Goal: Find specific page/section: Find specific page/section

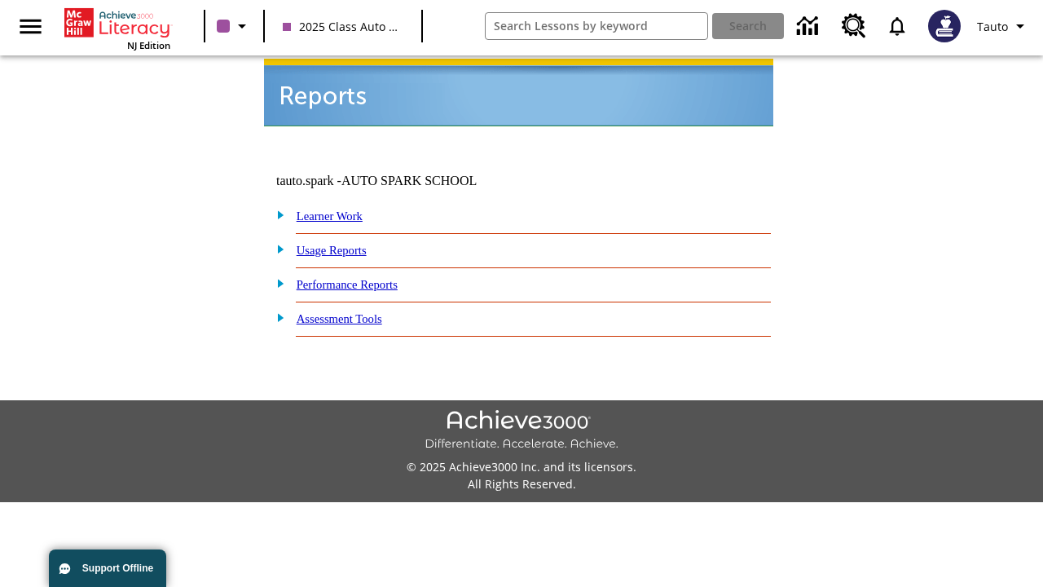
click at [338, 209] on link "Learner Work" at bounding box center [330, 215] width 66 height 13
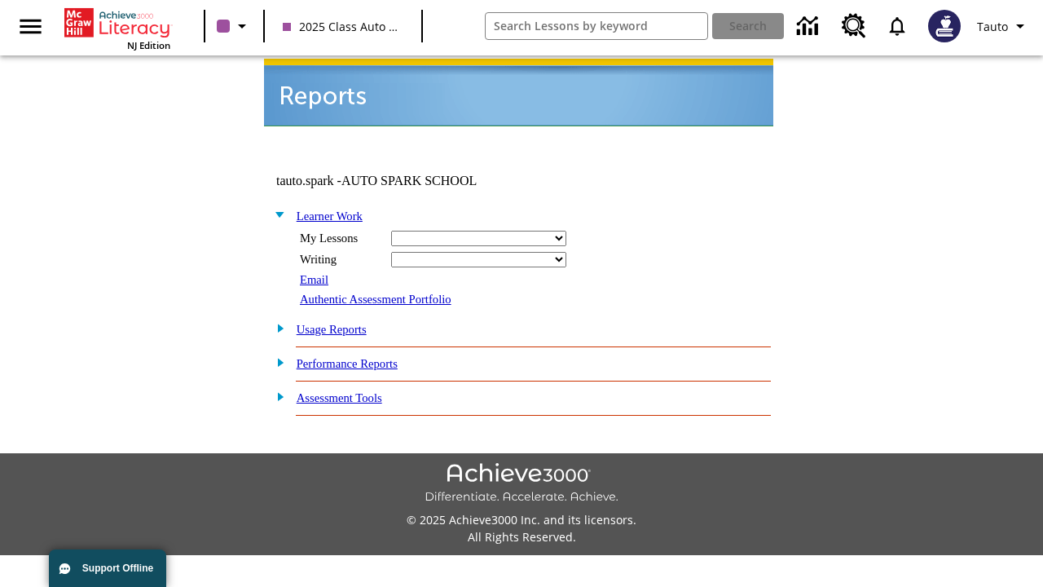
click at [342, 323] on link "Usage Reports" at bounding box center [332, 329] width 70 height 13
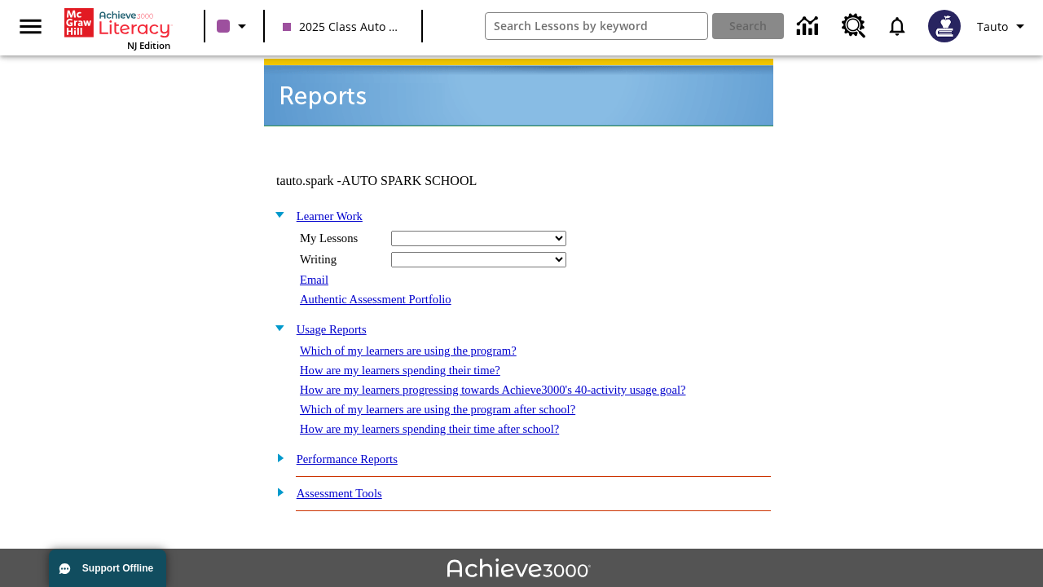
click at [363, 452] on link "Performance Reports" at bounding box center [347, 458] width 101 height 13
